Goal: Navigation & Orientation: Find specific page/section

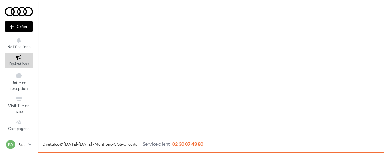
click at [18, 64] on span "Opérations" at bounding box center [19, 64] width 20 height 5
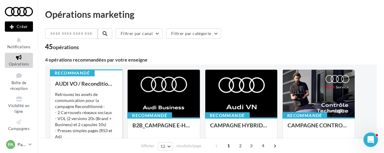
click at [87, 107] on div "Retrouvez les assets de communication pour la campagne Reconditionné : - 2 Carr…" at bounding box center [86, 122] width 62 height 61
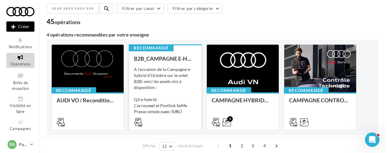
scroll to position [25, 0]
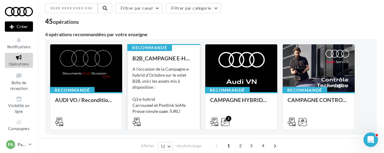
click at [154, 100] on div "A l'occasion de la Campagne e-hybrid d'Octobre sur le volet B2B, voici les asse…" at bounding box center [164, 96] width 62 height 61
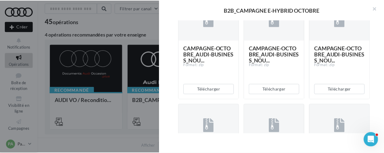
scroll to position [286, 0]
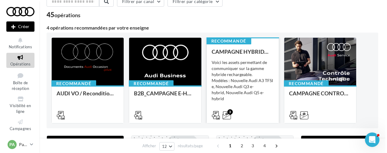
scroll to position [32, 0]
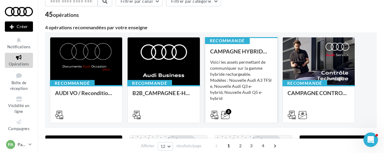
click at [234, 69] on div "Voici les assets permettant de communiquer sur la gamme hybride rechargeable. M…" at bounding box center [241, 89] width 62 height 61
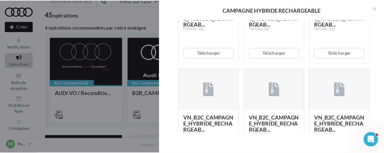
scroll to position [1126, 0]
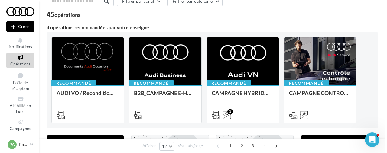
scroll to position [47, 0]
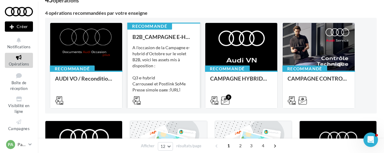
click at [176, 83] on div "A l'occasion de la Campagne e-hybrid d'Octobre sur le volet B2B, voici les asse…" at bounding box center [164, 75] width 62 height 61
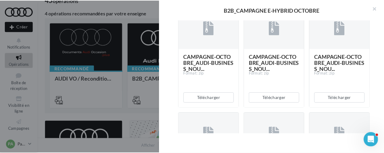
scroll to position [293, 0]
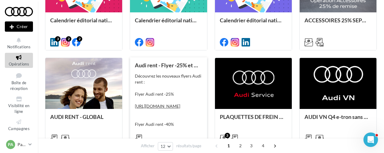
scroll to position [342, 0]
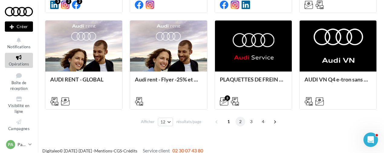
click at [241, 124] on span "2" at bounding box center [241, 122] width 10 height 10
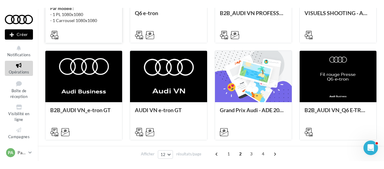
scroll to position [223, 0]
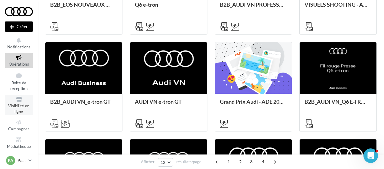
click at [12, 107] on span "Visibilité en ligne" at bounding box center [18, 109] width 21 height 11
